Goal: Task Accomplishment & Management: Manage account settings

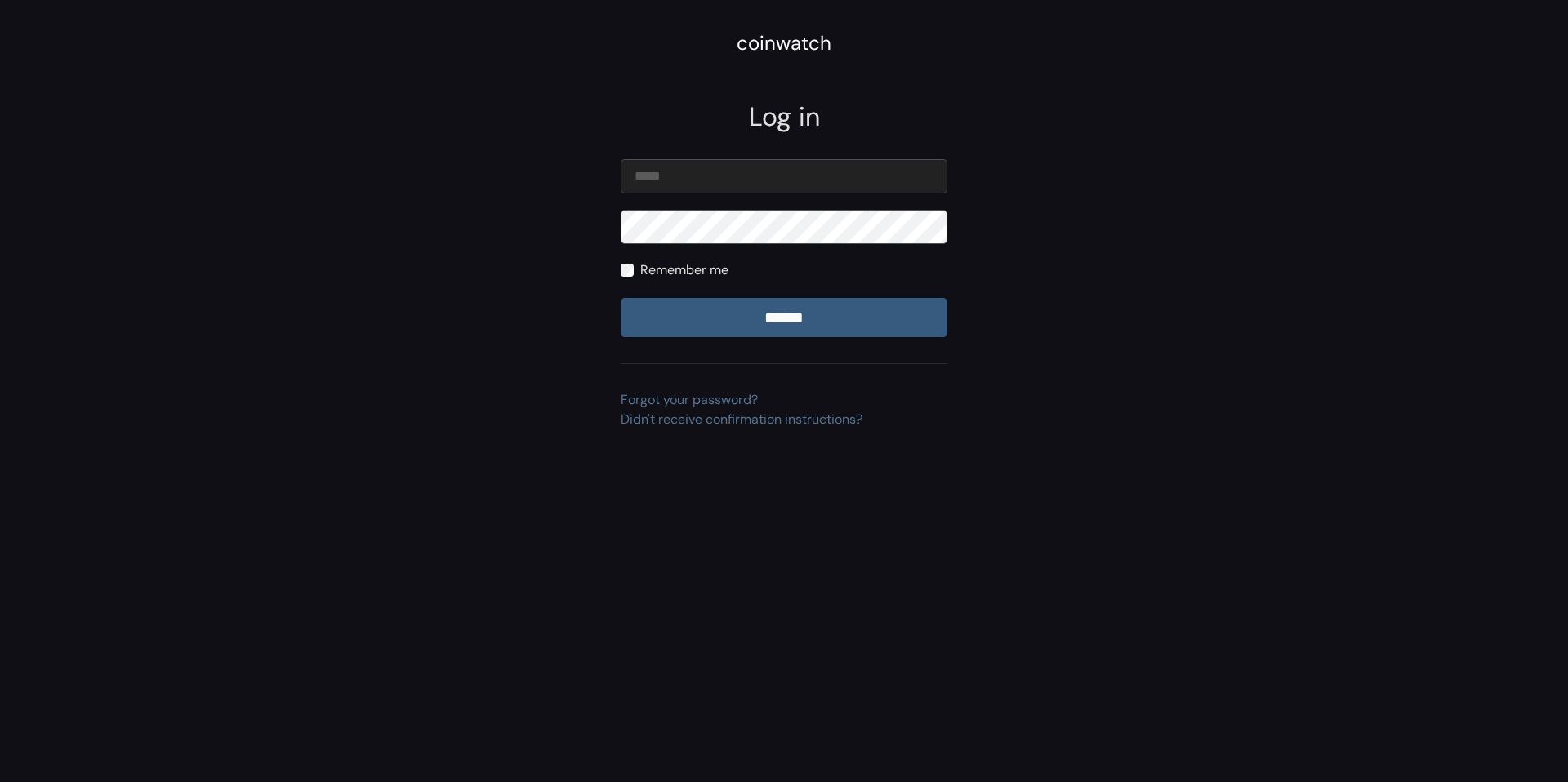
click at [732, 179] on input "email" at bounding box center [784, 177] width 327 height 35
type input "**********"
click at [621, 298] on input "******" at bounding box center [784, 317] width 327 height 39
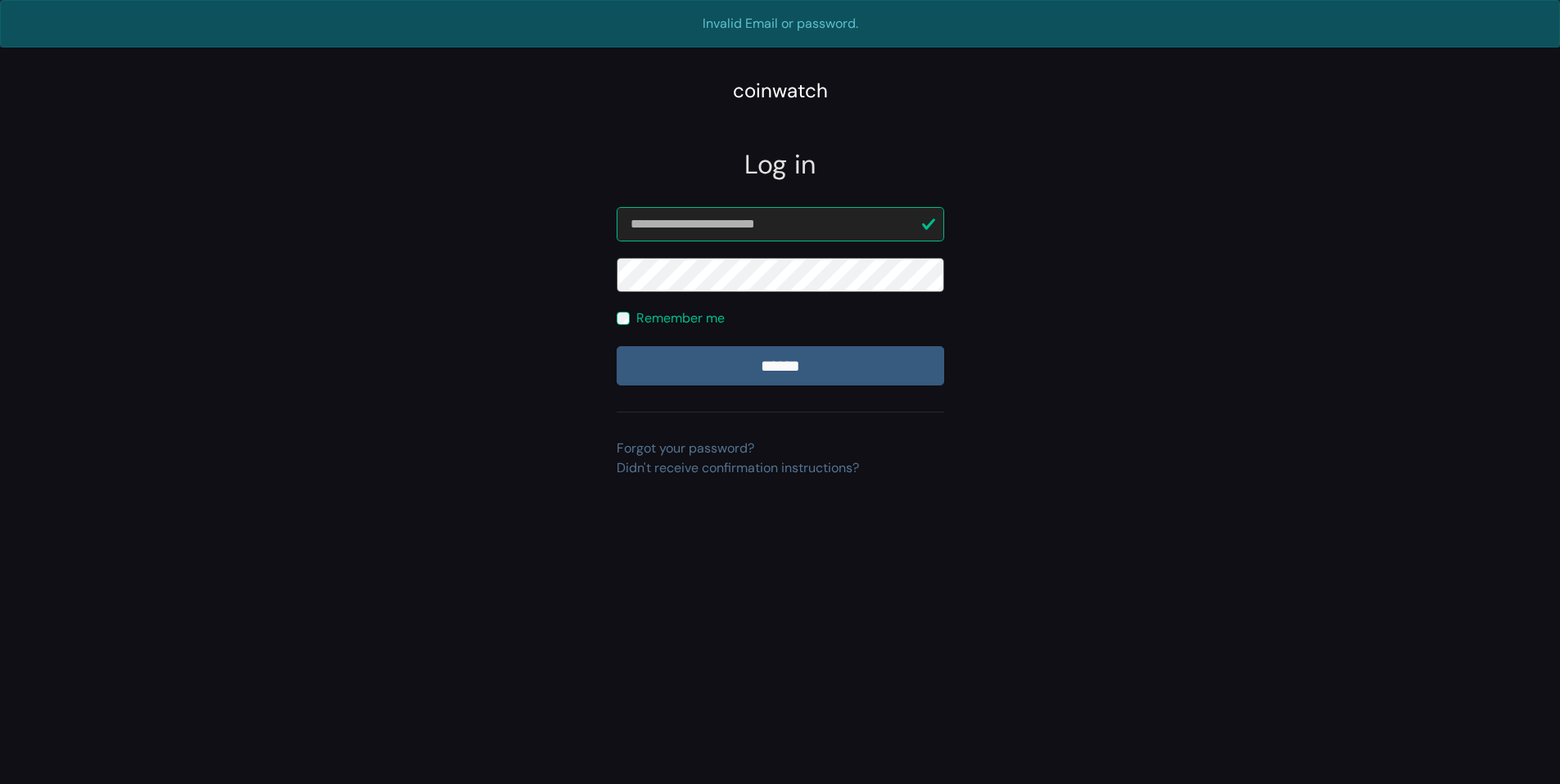
click at [617, 346] on input "******" at bounding box center [781, 365] width 328 height 39
